Goal: Check status: Check status

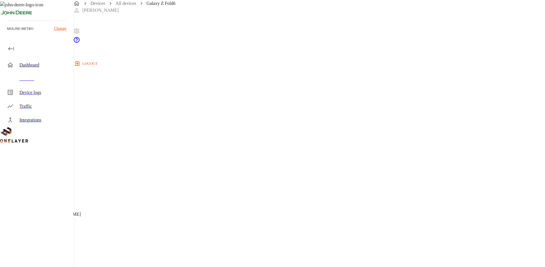
scroll to position [177, 0]
